Goal: Task Accomplishment & Management: Complete application form

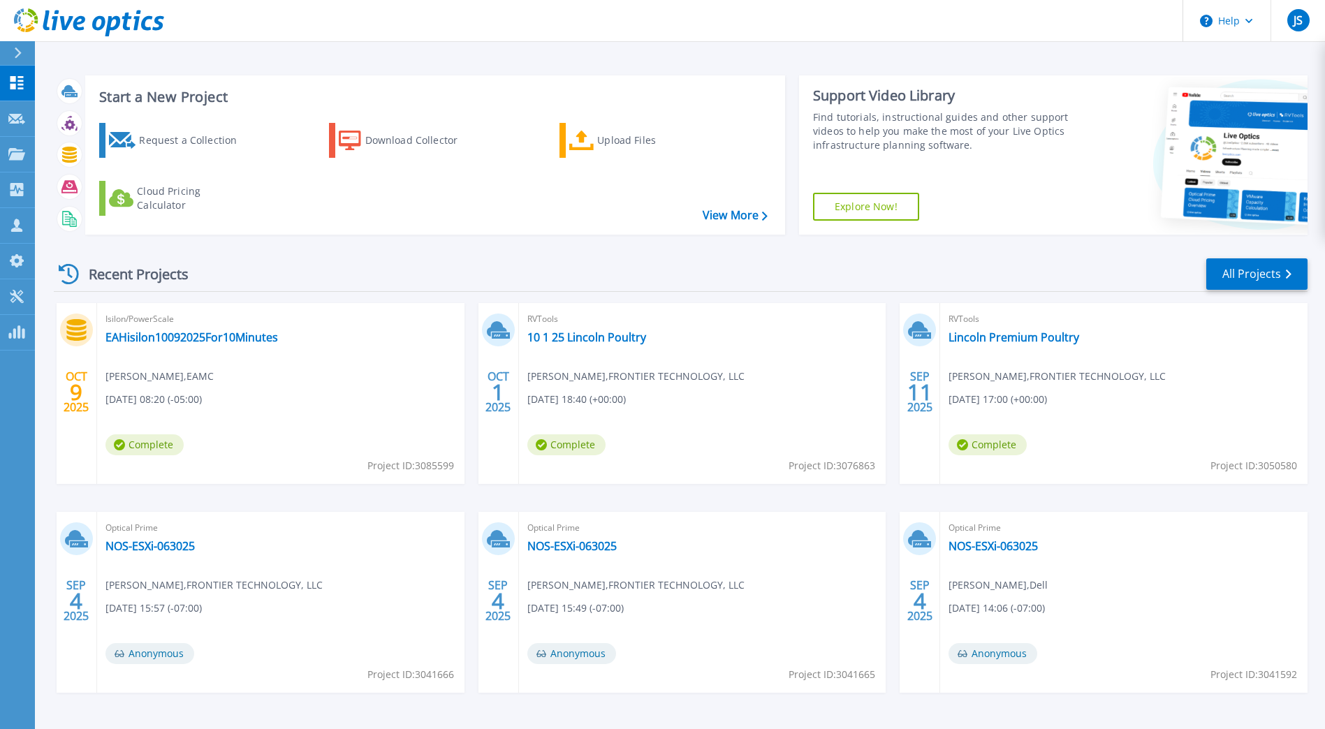
scroll to position [45, 0]
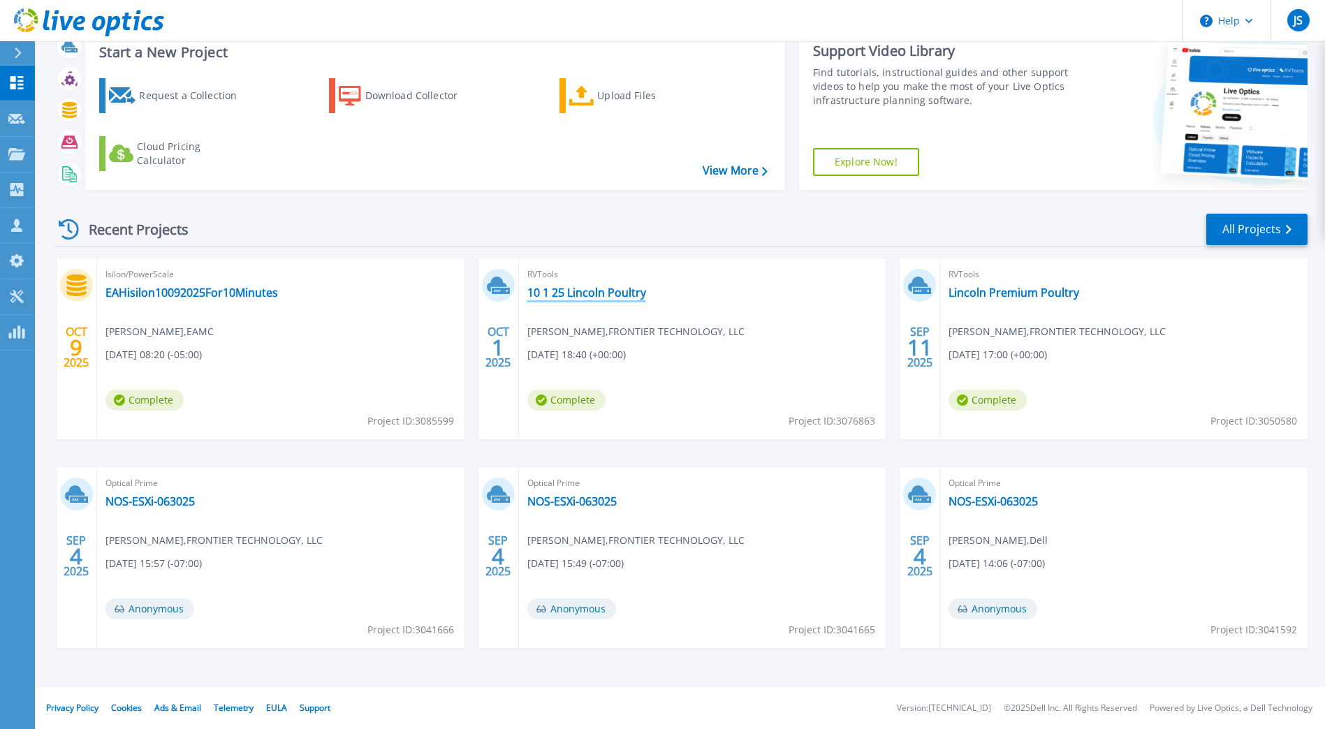
click at [540, 296] on link "10 1 25 Lincoln Poultry" at bounding box center [586, 293] width 119 height 14
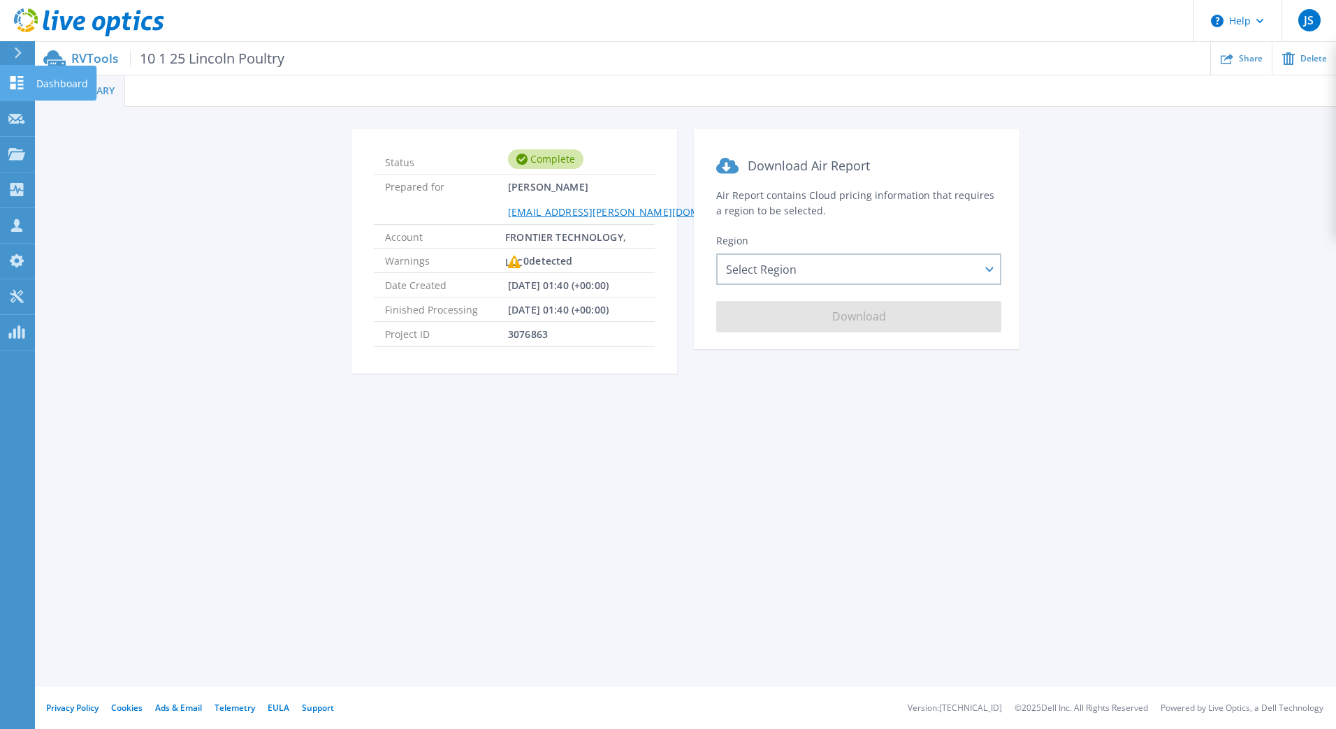
click at [21, 85] on icon at bounding box center [16, 82] width 13 height 13
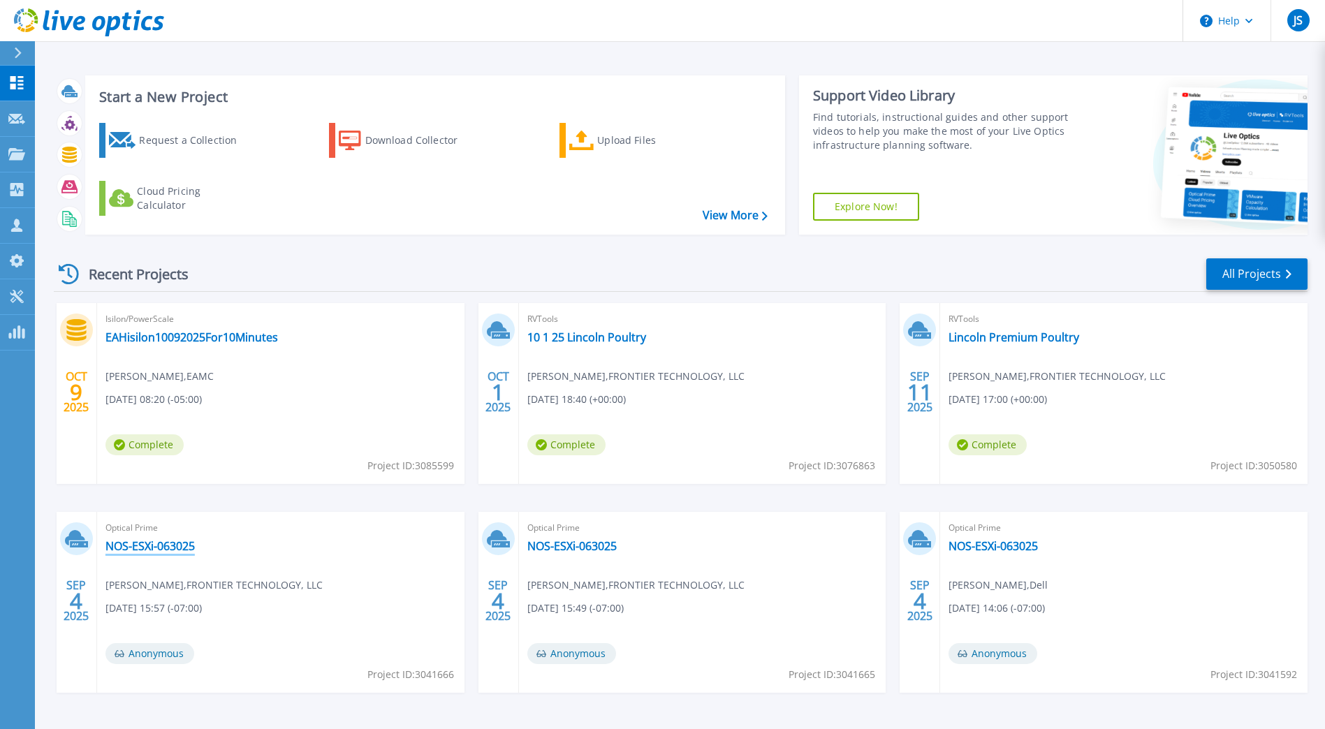
click at [147, 550] on link "NOS-ESXi-063025" at bounding box center [149, 546] width 89 height 14
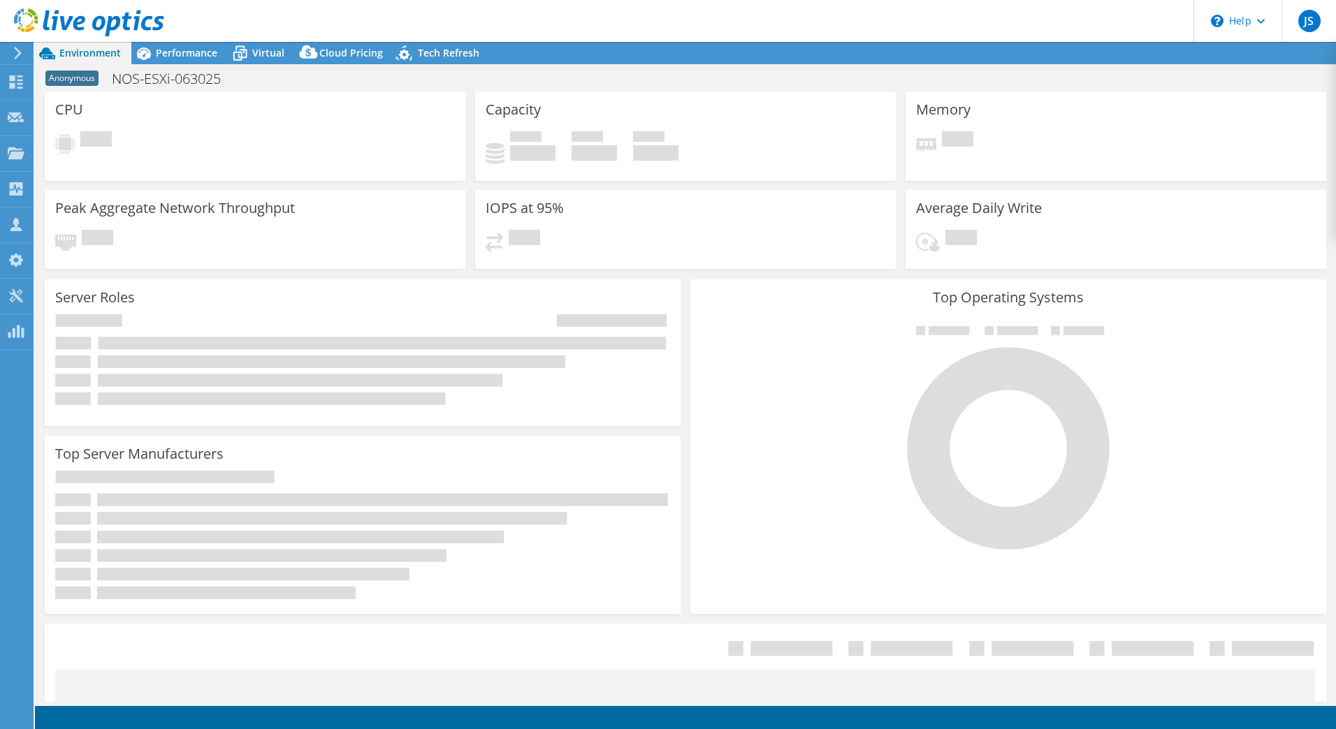
select select "USWest"
select select "USD"
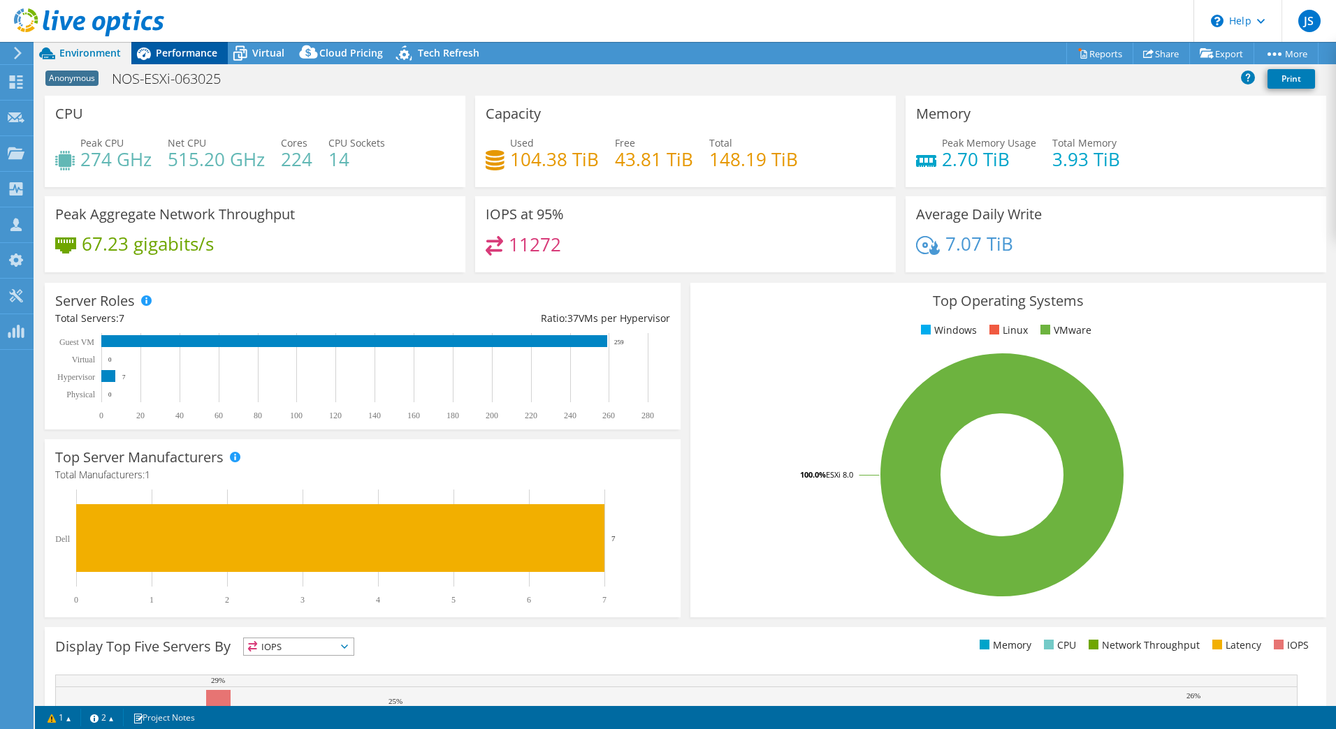
click at [168, 51] on span "Performance" at bounding box center [186, 52] width 61 height 13
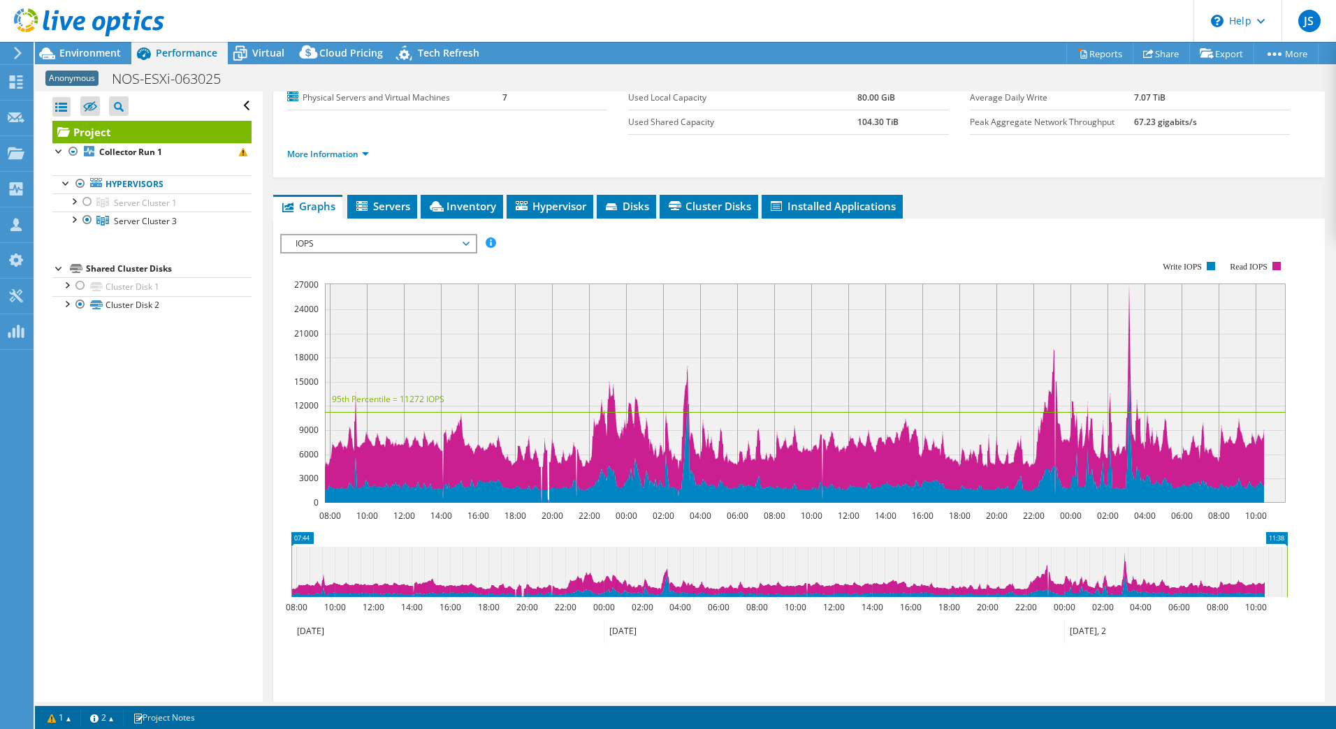
scroll to position [140, 0]
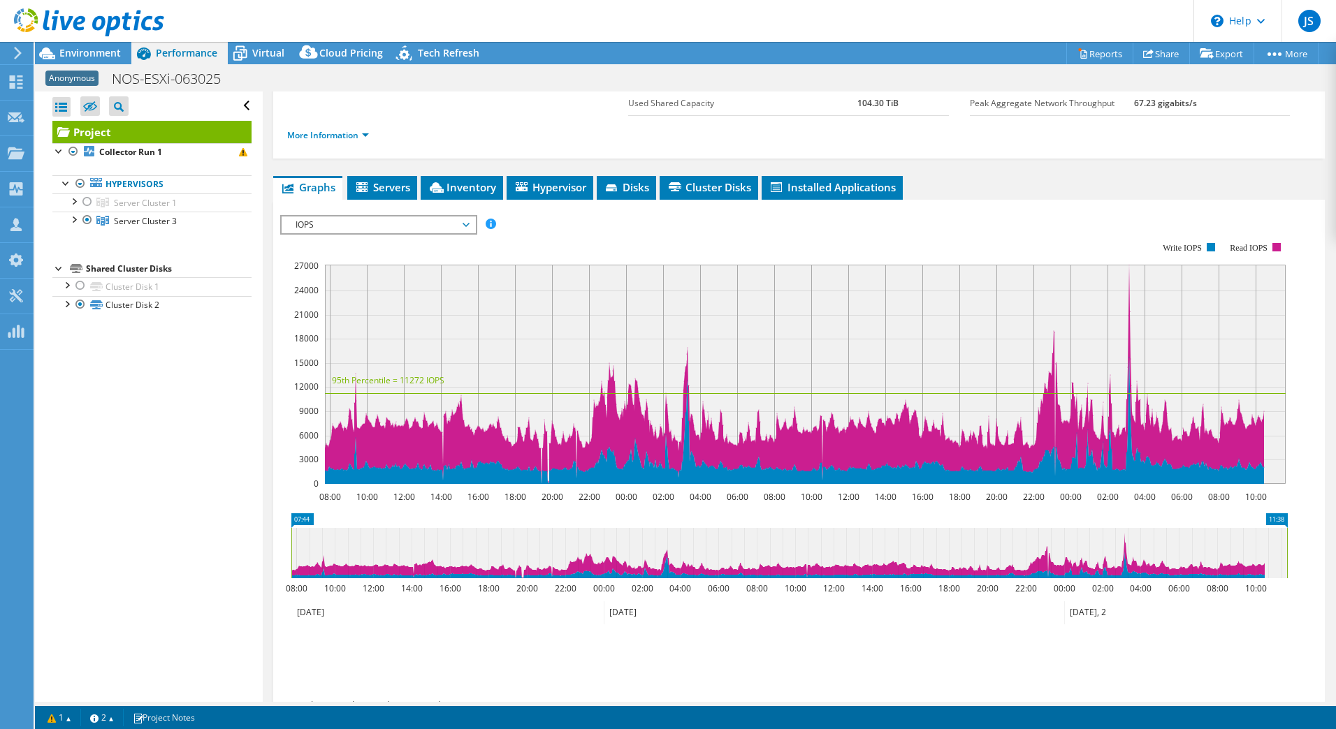
click at [102, 456] on div "Open All Close All Hide Excluded Nodes Project Tree Filter" at bounding box center [148, 397] width 227 height 611
click at [104, 24] on use at bounding box center [89, 22] width 150 height 28
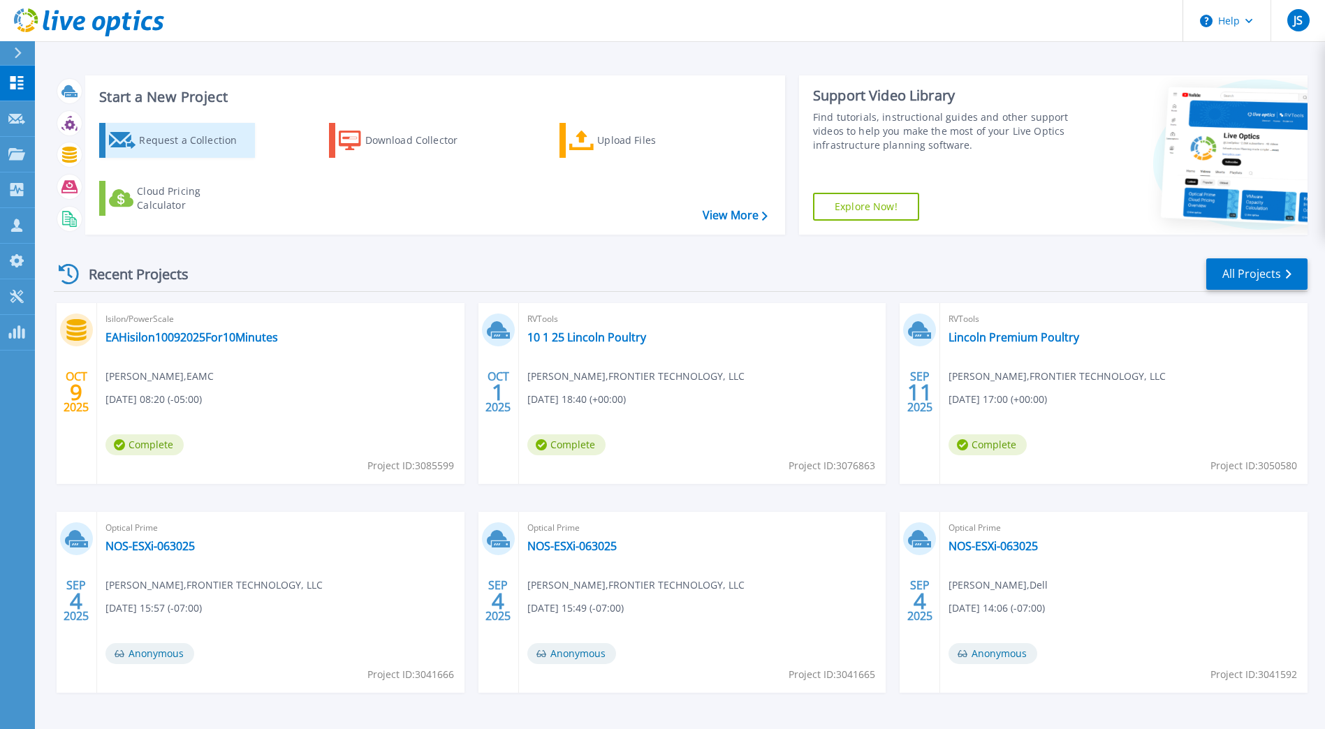
click at [176, 143] on div "Request a Collection" at bounding box center [195, 140] width 112 height 28
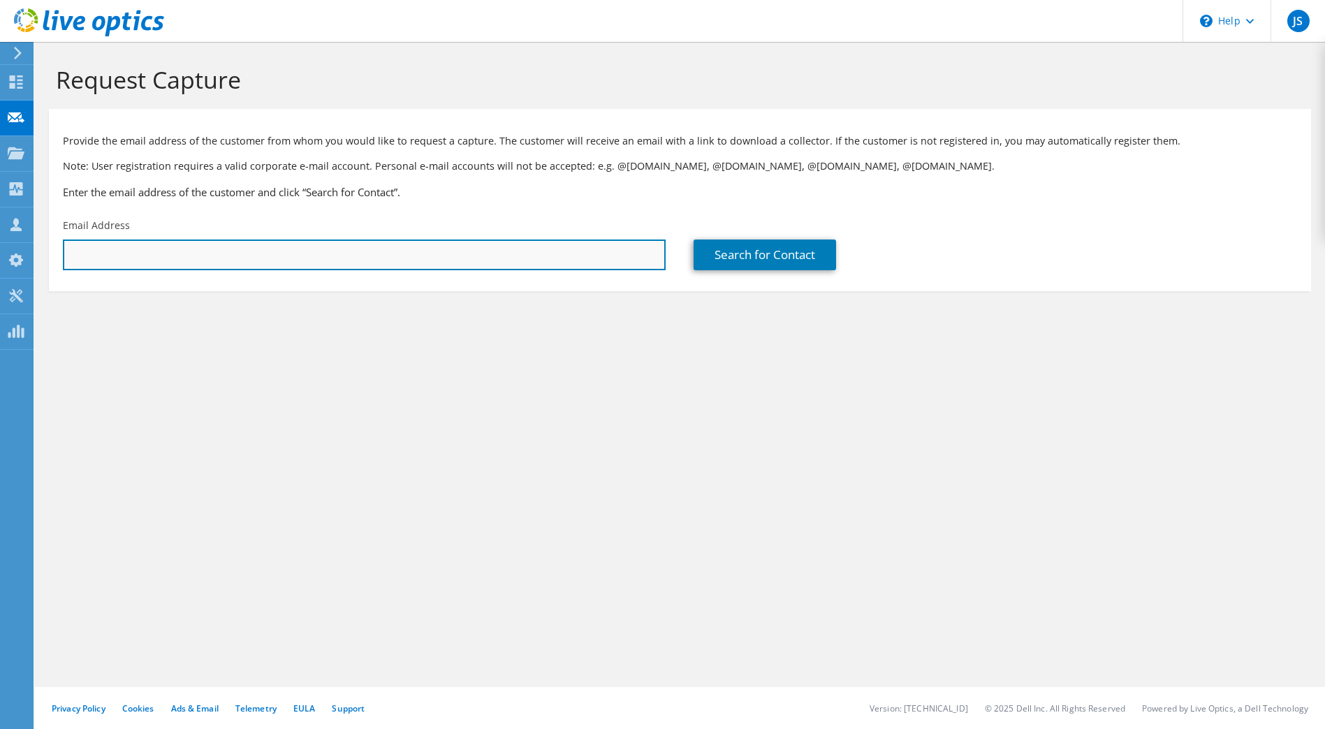
click at [335, 254] on input "text" at bounding box center [364, 255] width 603 height 31
click at [252, 260] on input "text" at bounding box center [364, 255] width 603 height 31
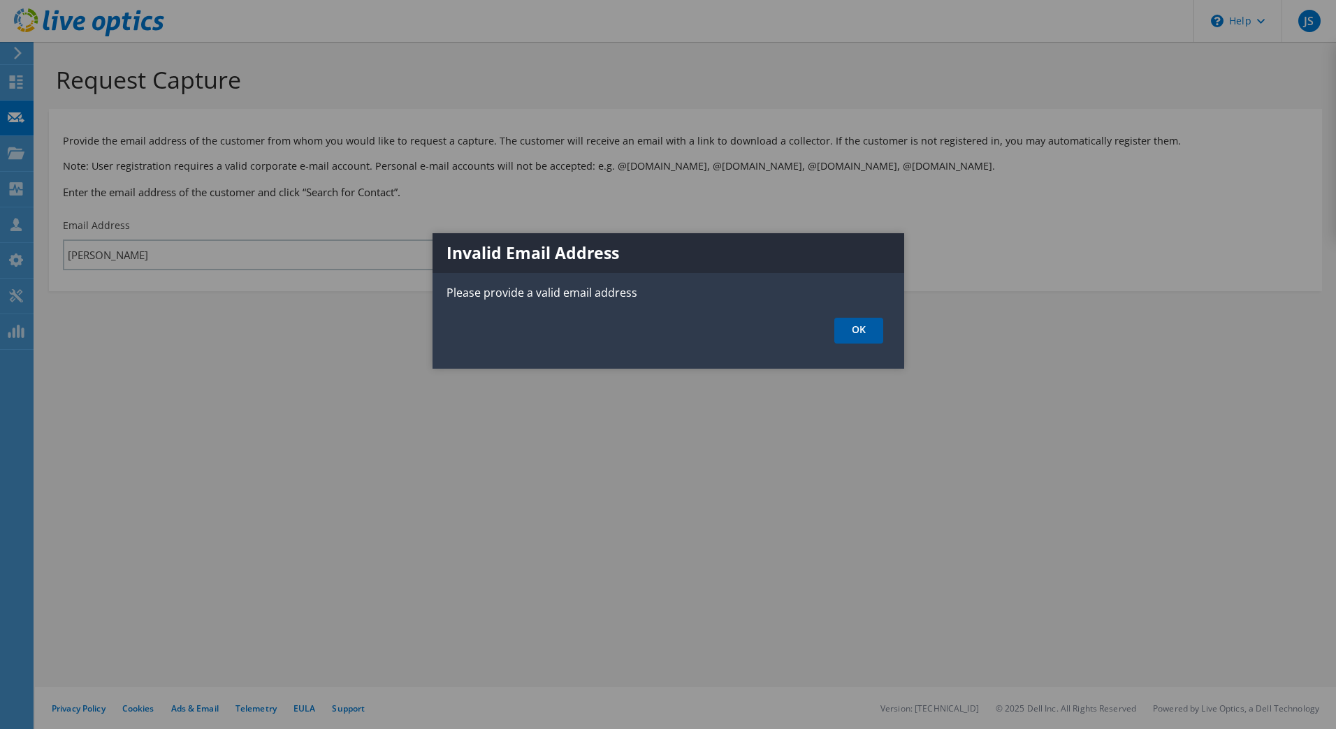
click at [848, 336] on link "OK" at bounding box center [858, 331] width 49 height 26
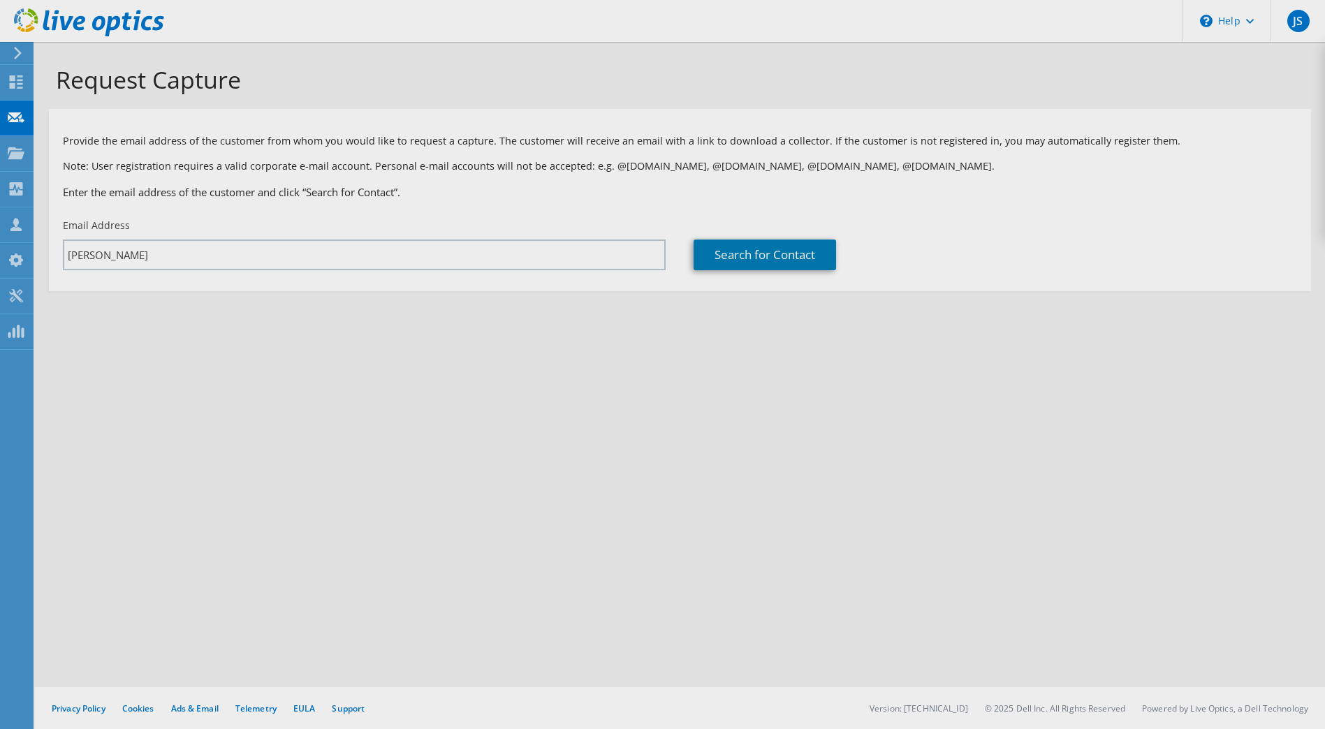
click at [500, 256] on div "Request Capture Provide the email address of the customer from whom you would l…" at bounding box center [680, 385] width 1290 height 687
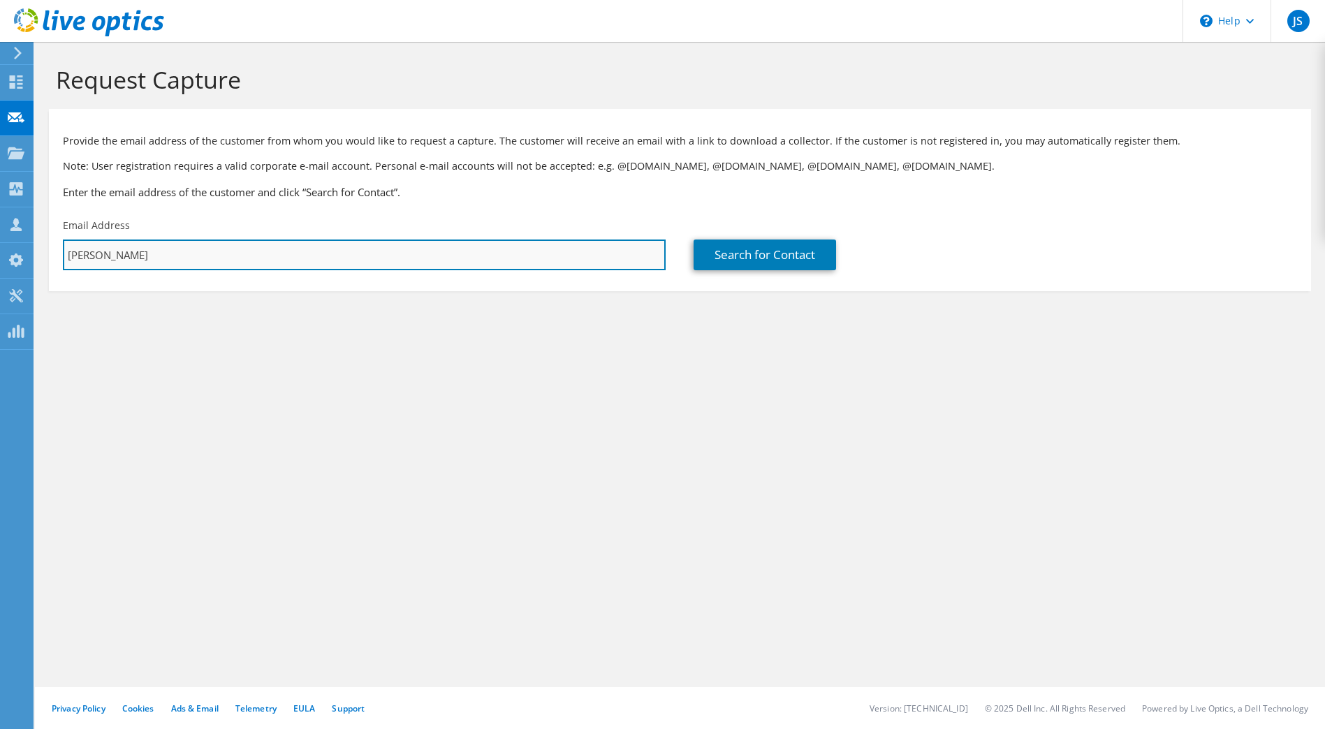
click at [484, 255] on input "[PERSON_NAME]" at bounding box center [364, 255] width 603 height 31
click at [203, 259] on input "[PERSON_NAME]" at bounding box center [364, 255] width 603 height 31
type input "[PERSON_NAME][EMAIL_ADDRESS][PERSON_NAME][DOMAIN_NAME]"
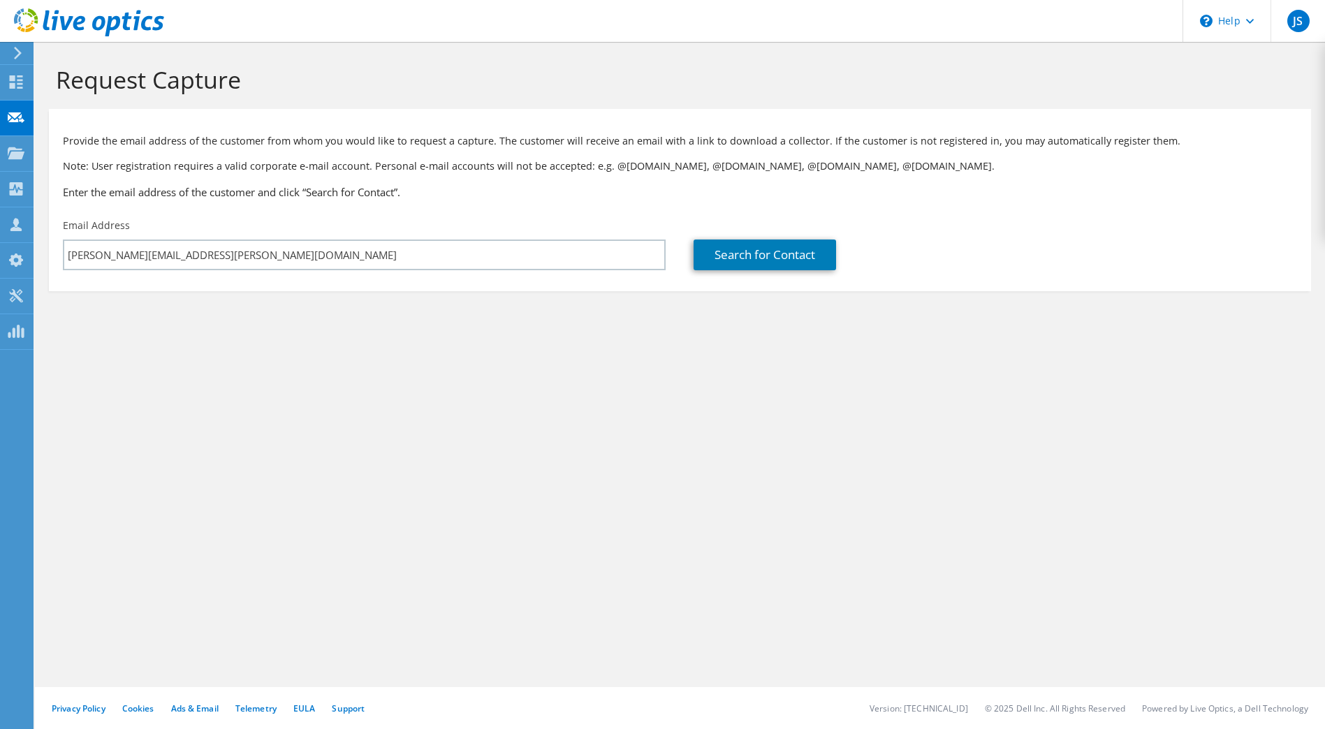
click at [352, 406] on div "Request Capture Provide the email address of the customer from whom you would l…" at bounding box center [680, 385] width 1290 height 687
click at [741, 249] on link "Search for Contact" at bounding box center [765, 255] width 143 height 31
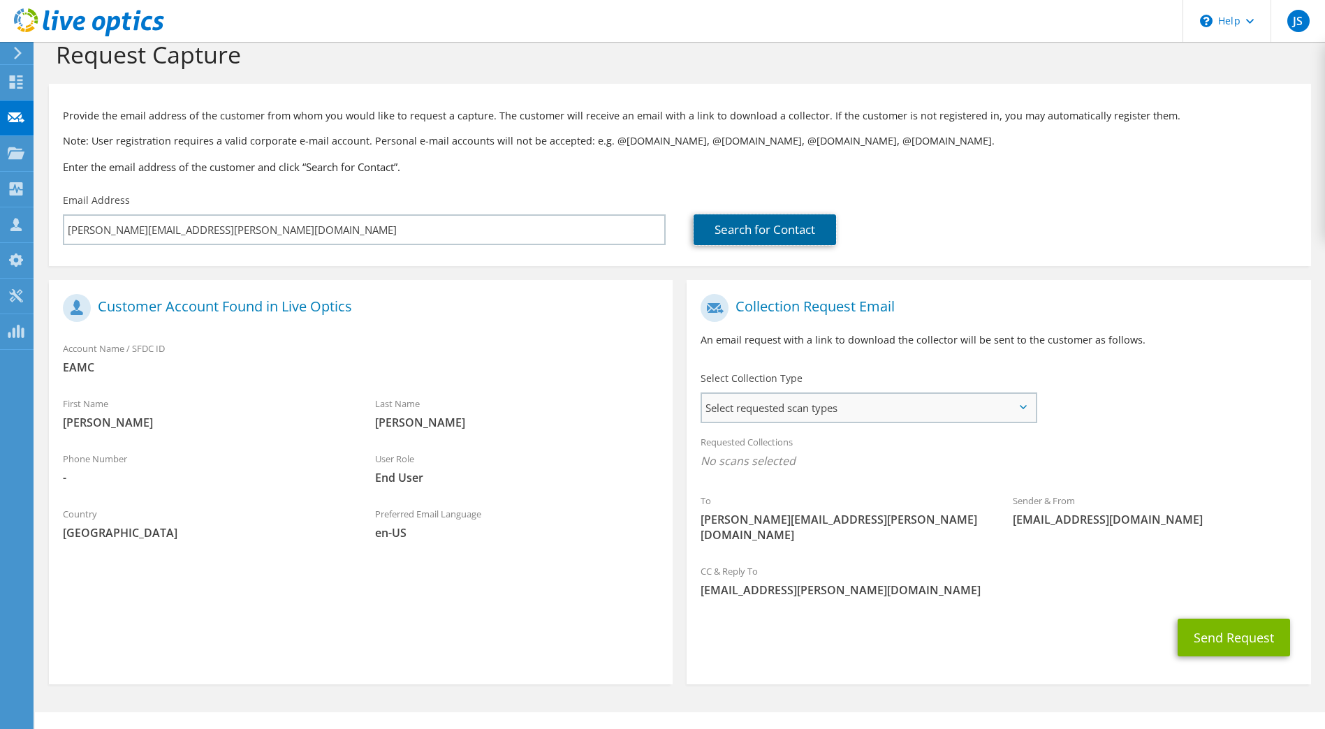
scroll to position [35, 0]
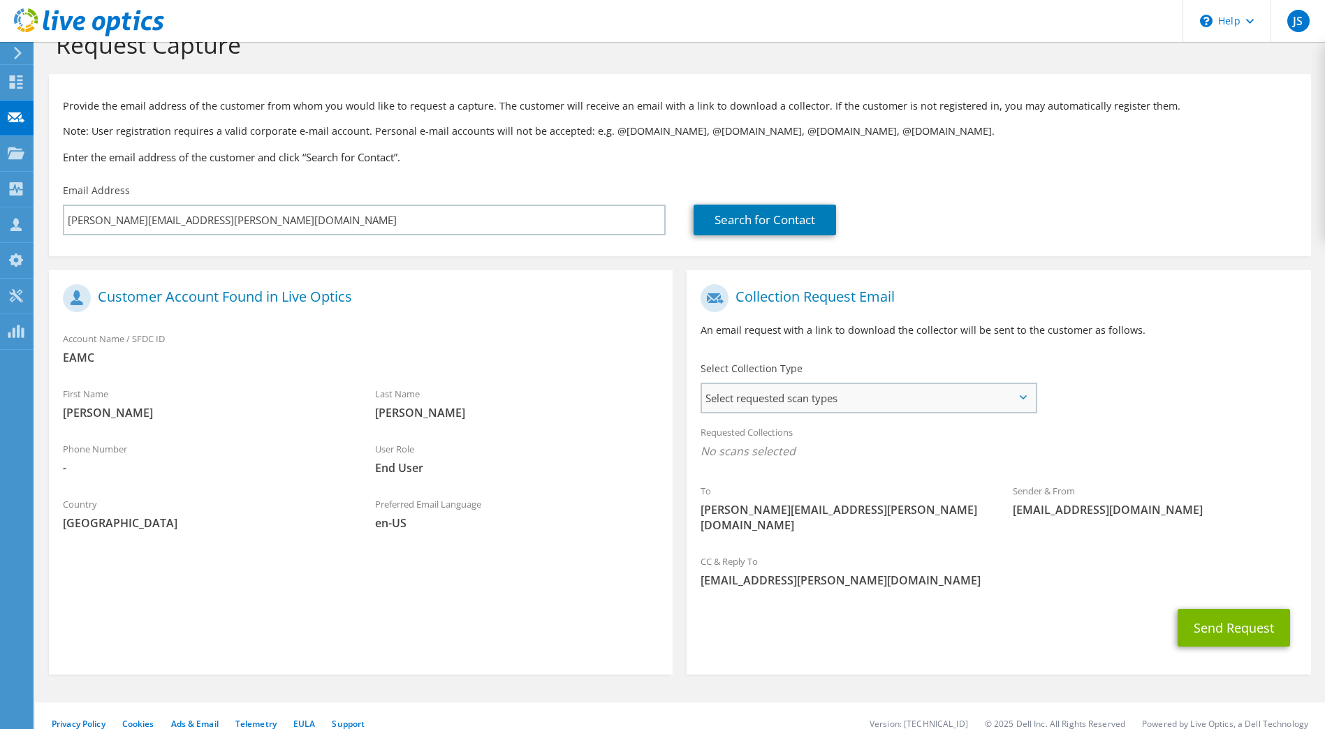
click at [877, 404] on span "Select requested scan types" at bounding box center [868, 398] width 333 height 28
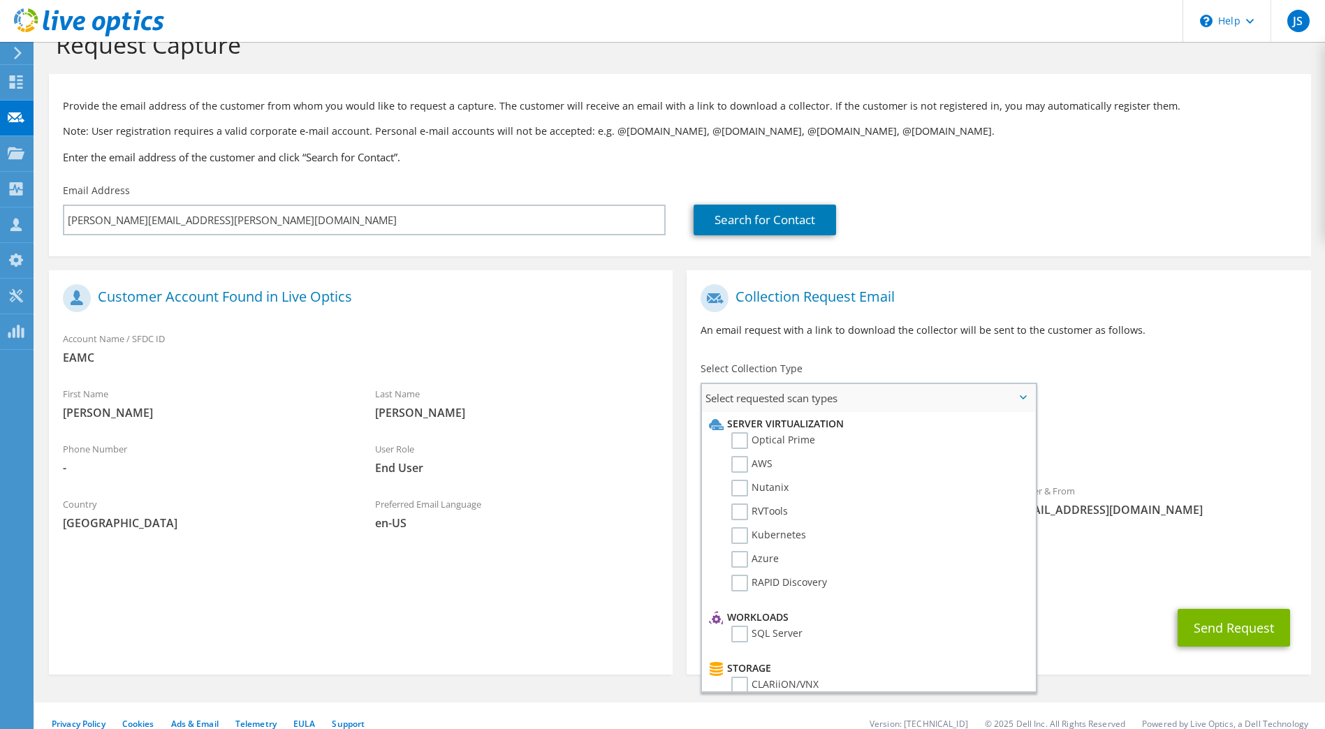
click at [780, 425] on li "Server Virtualization" at bounding box center [867, 424] width 322 height 17
click at [772, 435] on label "Optical Prime" at bounding box center [773, 440] width 84 height 17
click at [0, 0] on input "Optical Prime" at bounding box center [0, 0] width 0 height 0
click at [888, 342] on div "Collection Request Email An email request with a link to download the collector…" at bounding box center [999, 316] width 624 height 78
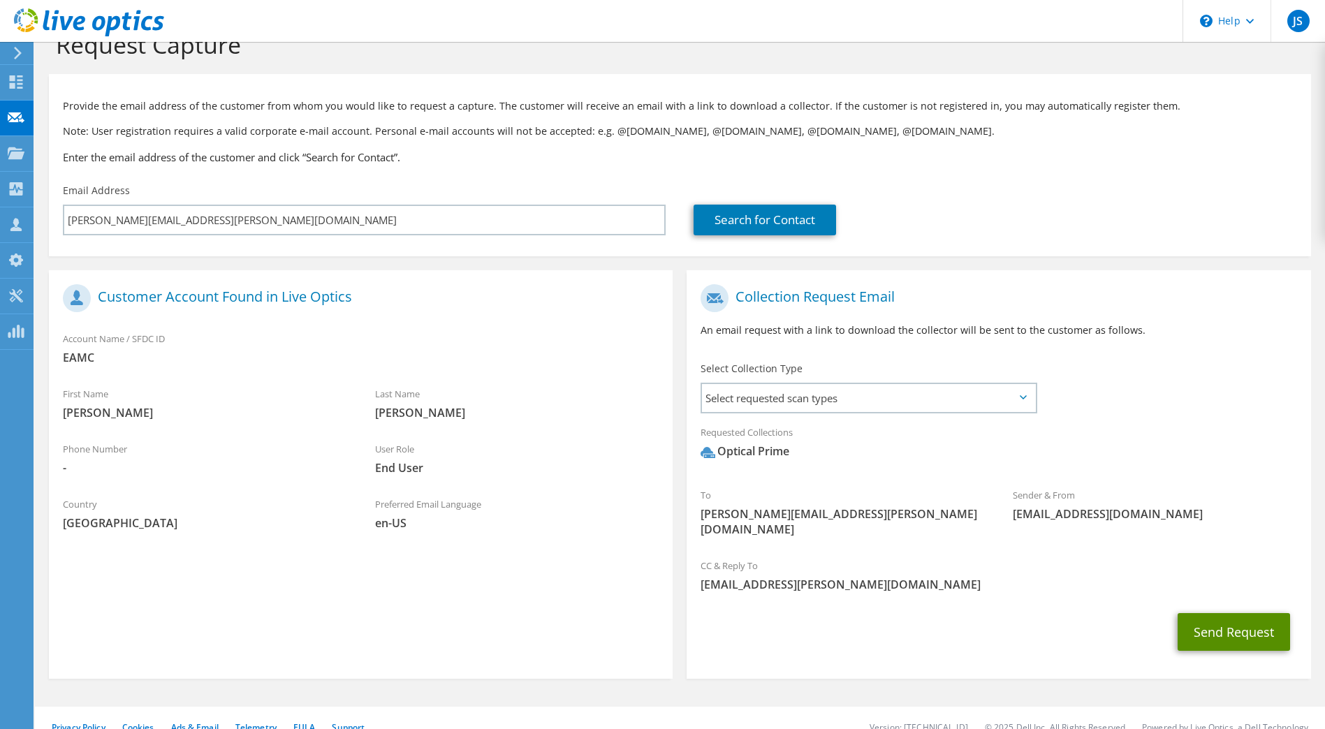
click at [1216, 613] on button "Send Request" at bounding box center [1234, 632] width 112 height 38
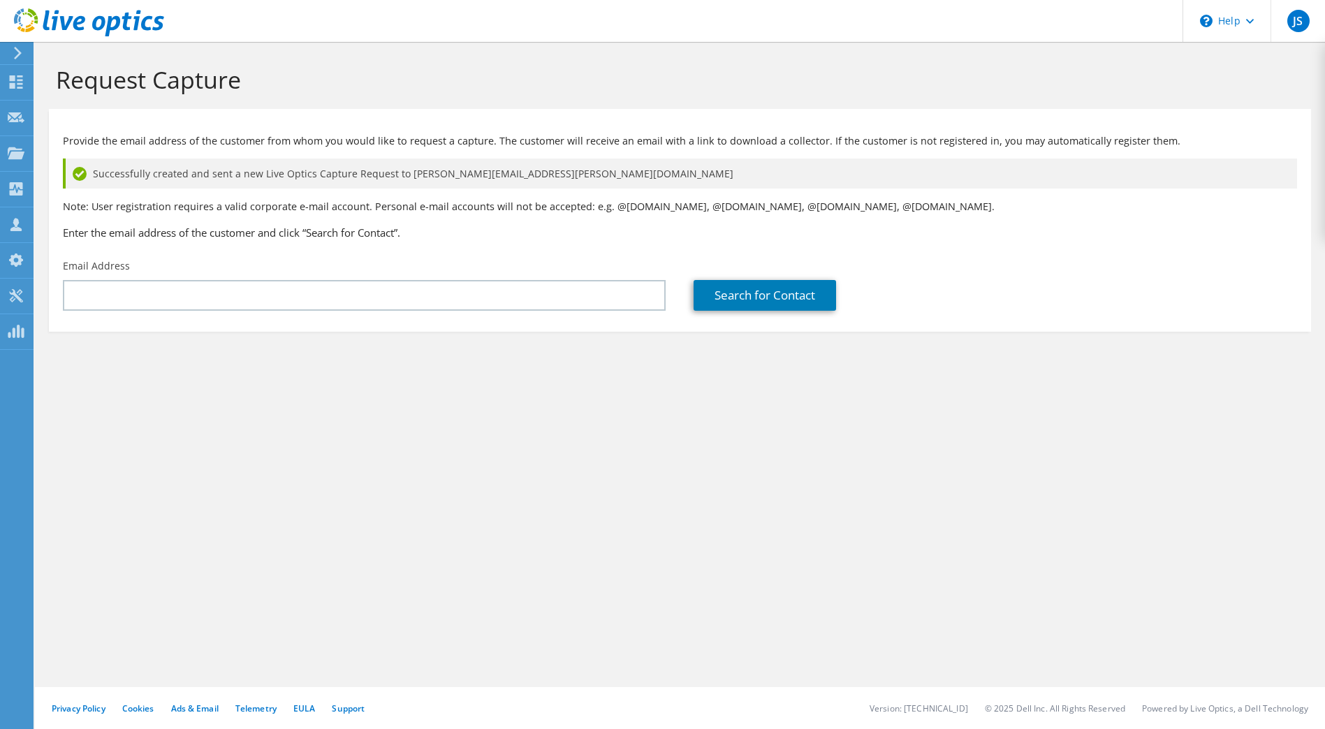
click at [551, 570] on div "Request Capture Provide the email address of the customer from whom you would l…" at bounding box center [680, 385] width 1290 height 687
click at [794, 535] on div "Request Capture Provide the email address of the customer from whom you would l…" at bounding box center [680, 385] width 1290 height 687
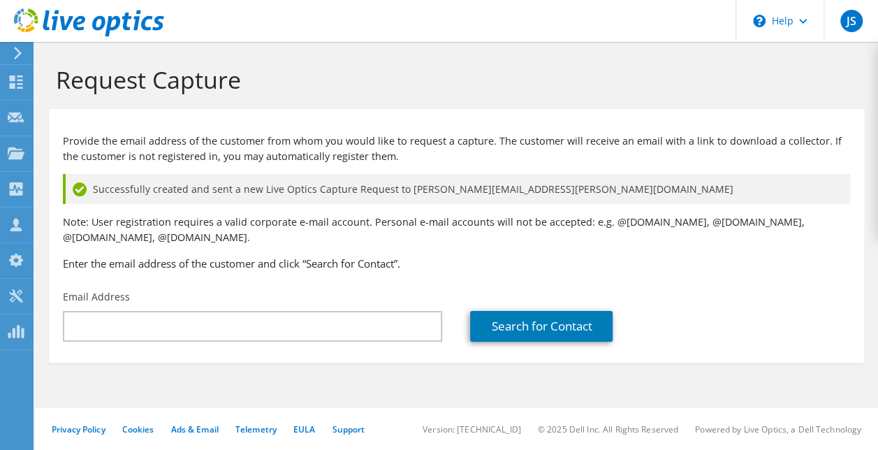
click at [544, 77] on h1 "Request Capture" at bounding box center [453, 79] width 794 height 29
click at [452, 218] on p "Note: User registration requires a valid corporate e-mail account. Personal e-m…" at bounding box center [456, 229] width 787 height 31
click at [453, 90] on h1 "Request Capture" at bounding box center [453, 79] width 794 height 29
